Goal: Transaction & Acquisition: Purchase product/service

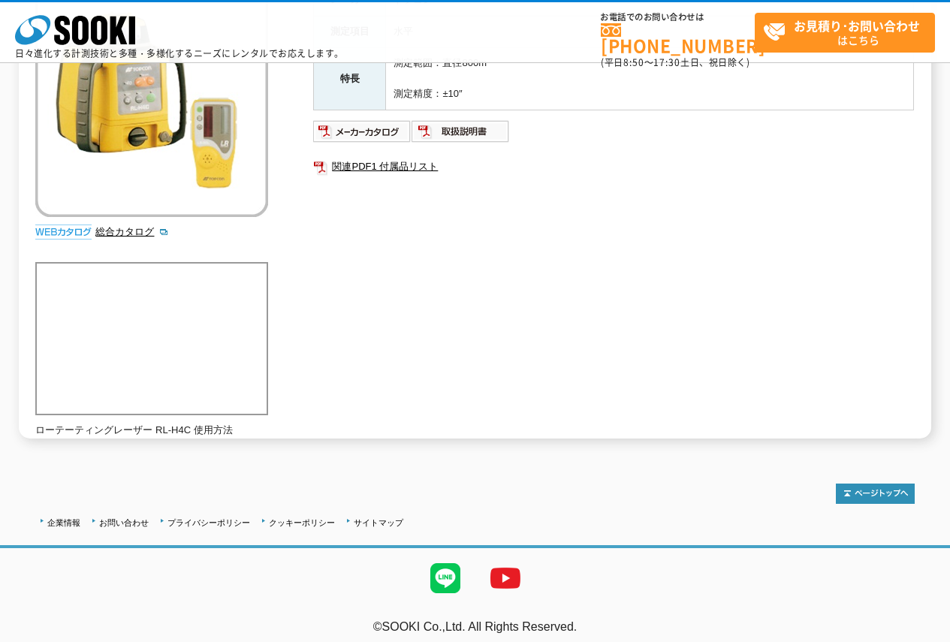
scroll to position [75, 0]
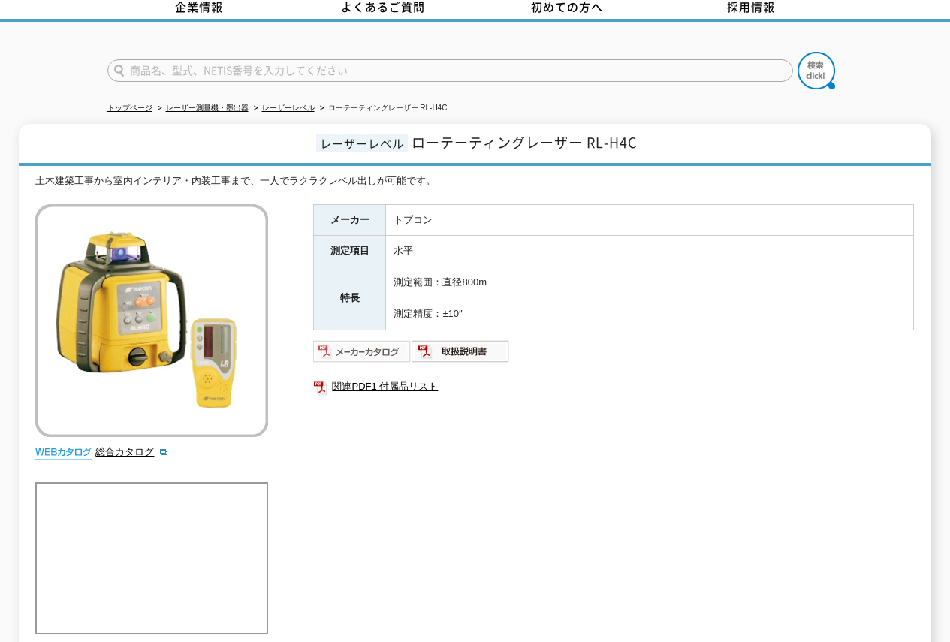
click at [366, 341] on img at bounding box center [362, 351] width 98 height 24
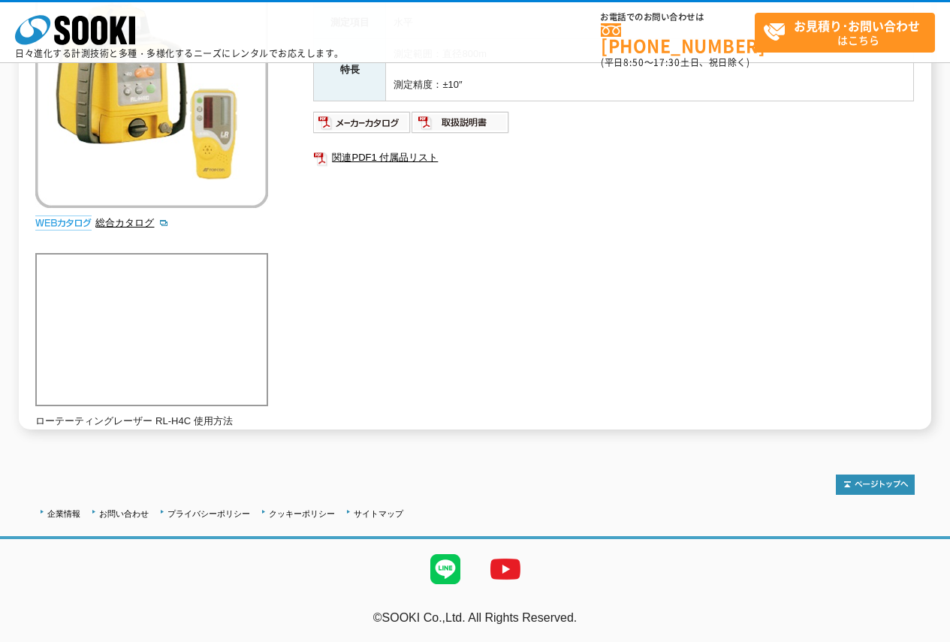
scroll to position [0, 0]
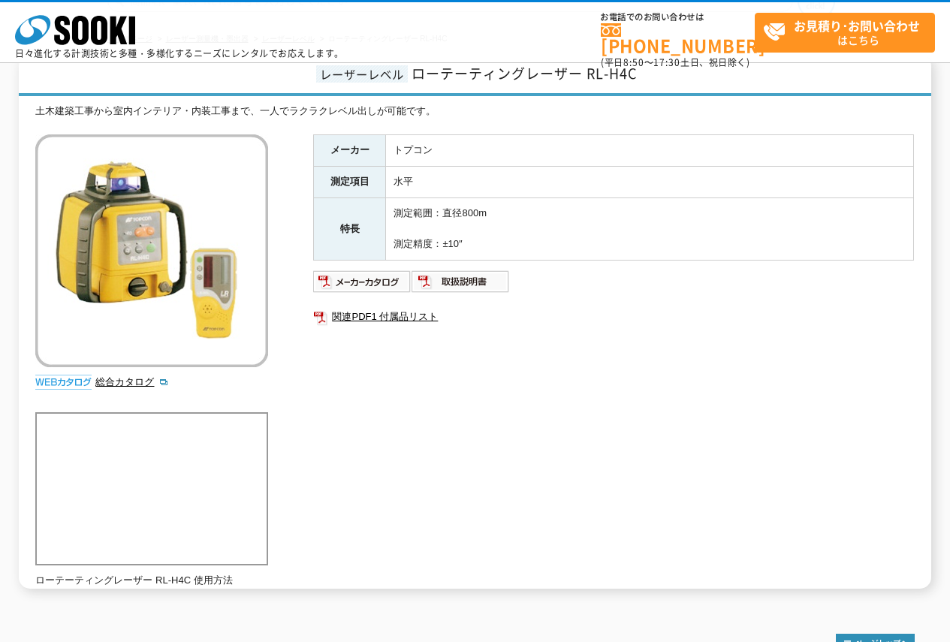
scroll to position [225, 0]
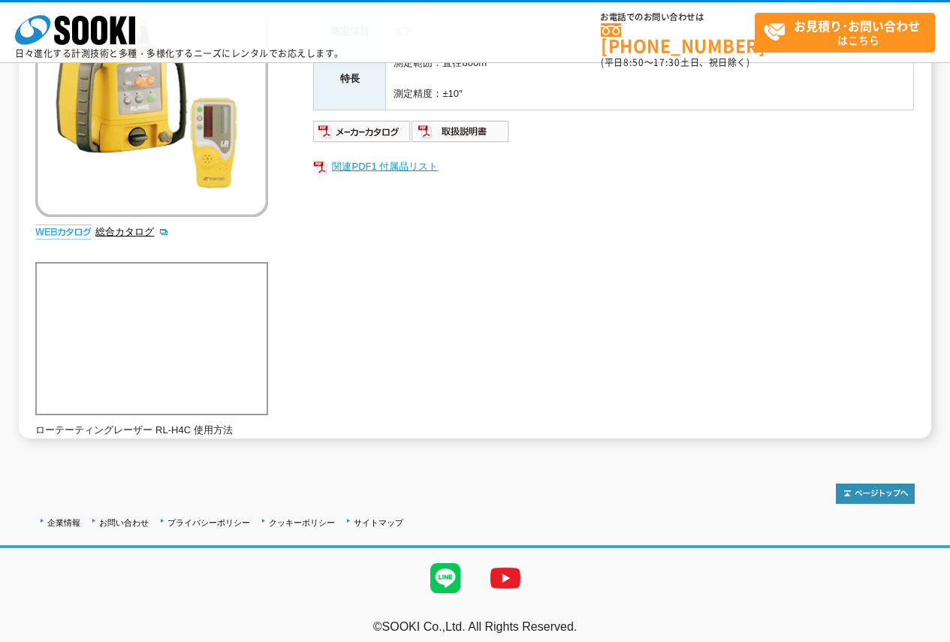
click at [405, 172] on link "関連PDF1 付属品リスト" at bounding box center [613, 167] width 601 height 20
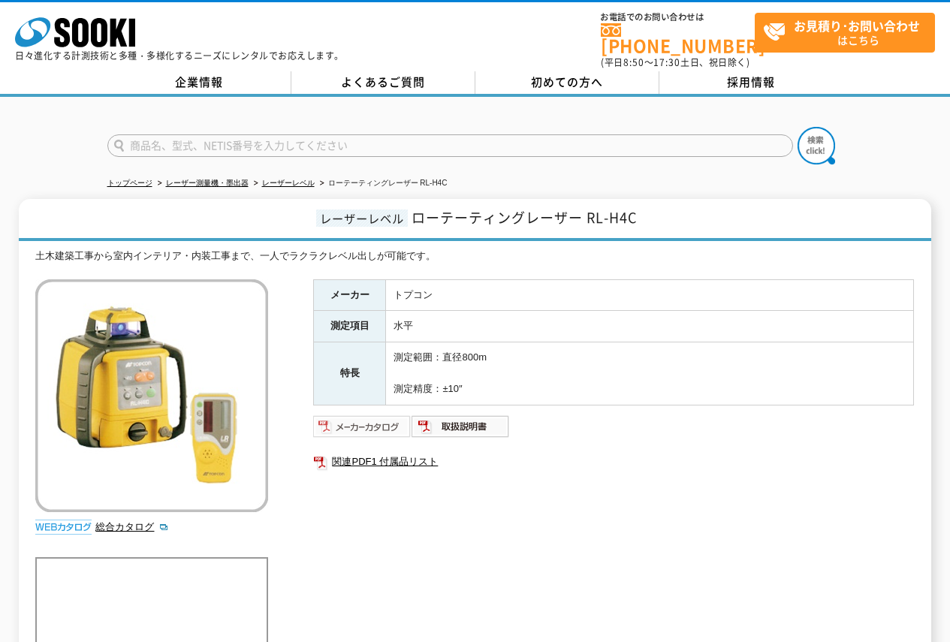
click at [398, 415] on img at bounding box center [362, 427] width 98 height 24
click at [489, 419] on img at bounding box center [461, 427] width 98 height 24
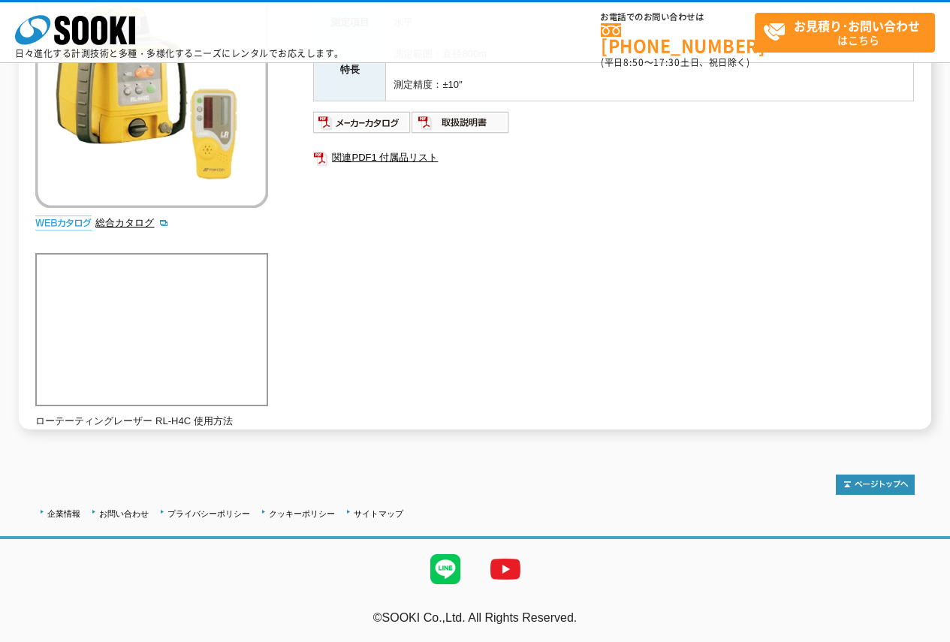
scroll to position [85, 0]
